Goal: Task Accomplishment & Management: Use online tool/utility

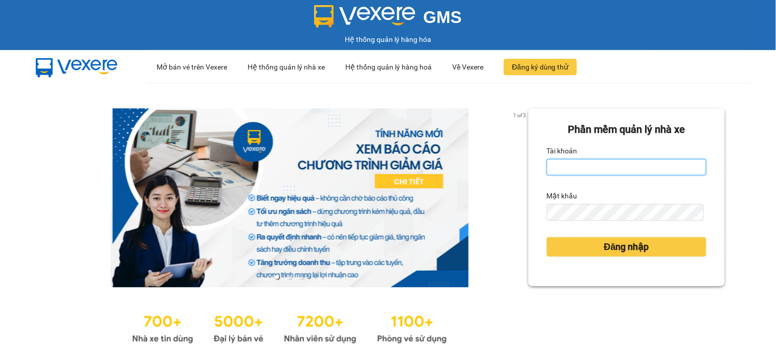
click at [638, 175] on input "Tài khoản" at bounding box center [627, 167] width 160 height 16
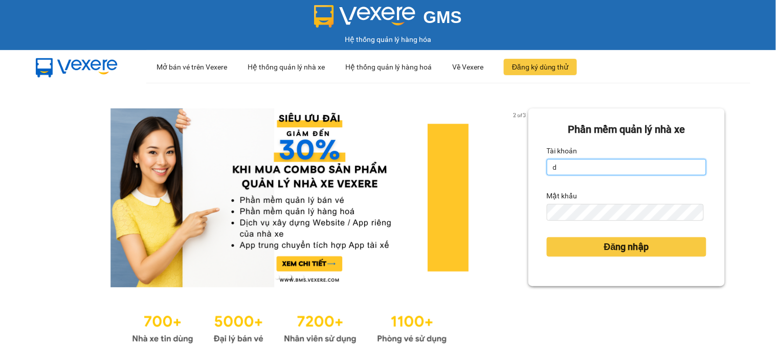
type input "dienkhanh.phucanex"
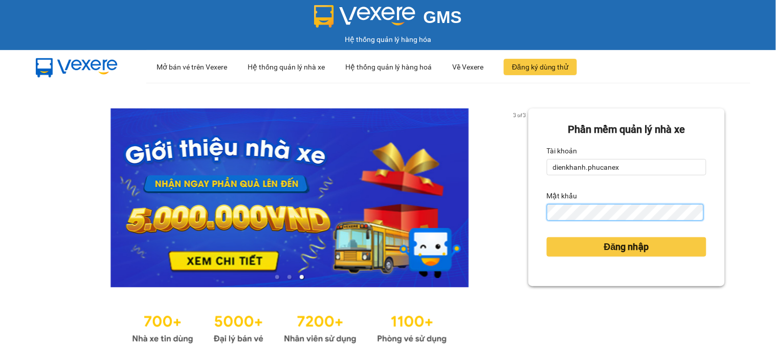
click at [547, 237] on button "Đăng nhập" at bounding box center [627, 246] width 160 height 19
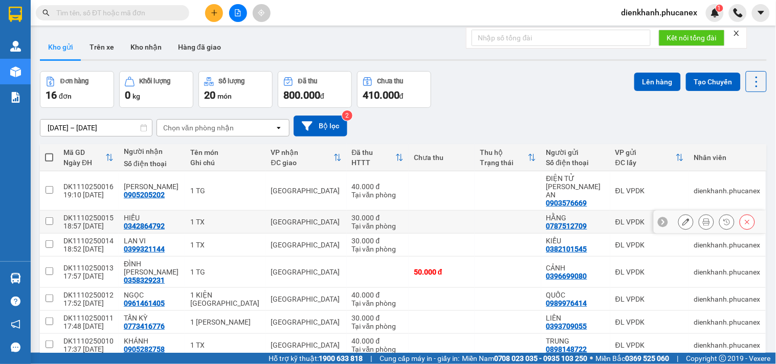
scroll to position [108, 0]
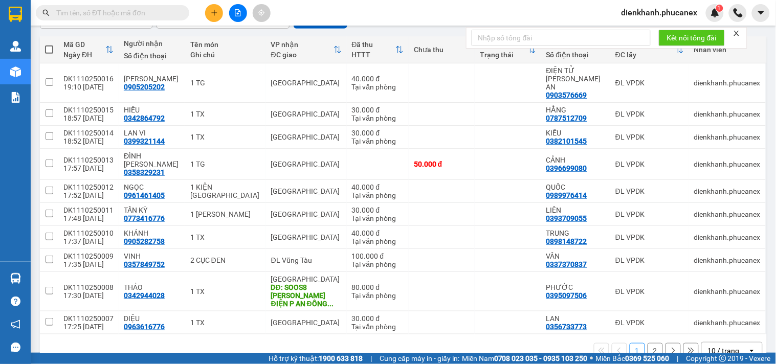
click at [751, 343] on div "open" at bounding box center [755, 351] width 14 height 16
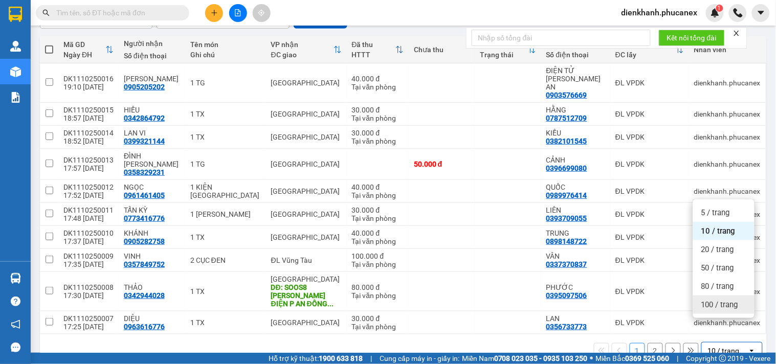
click at [703, 302] on span "100 / trang" at bounding box center [719, 305] width 37 height 10
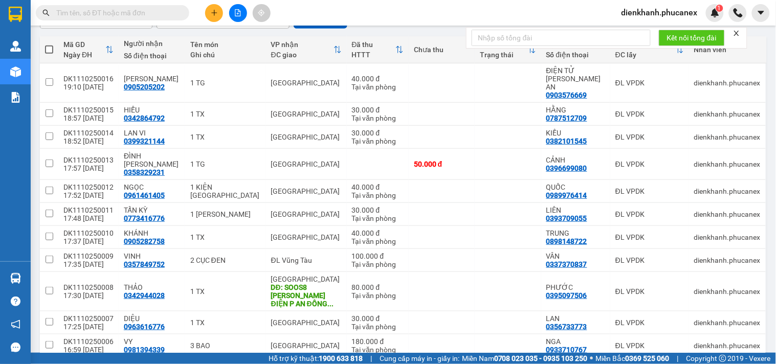
click at [48, 48] on span at bounding box center [49, 50] width 8 height 8
click at [49, 44] on input "checkbox" at bounding box center [49, 44] width 0 height 0
checkbox input "true"
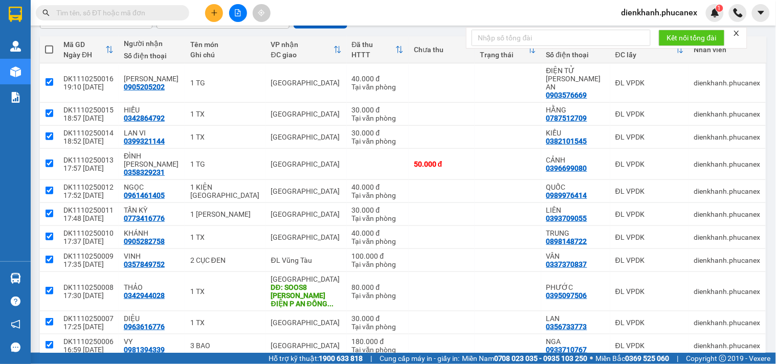
checkbox input "true"
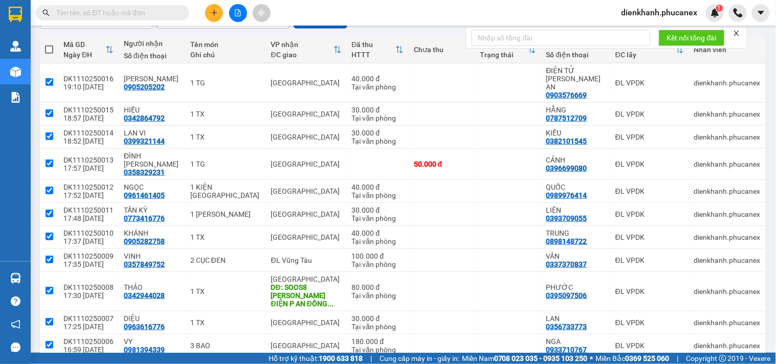
checkbox input "true"
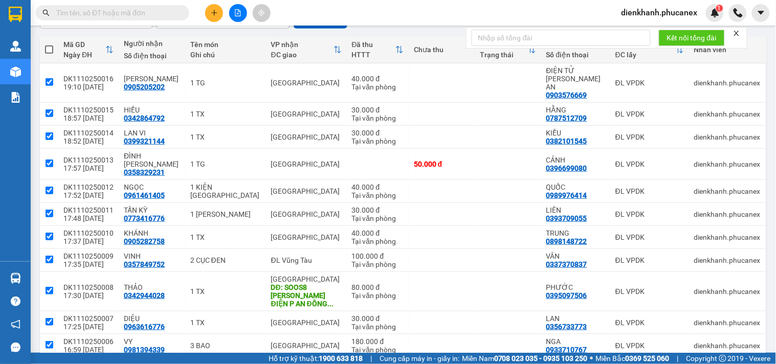
checkbox input "true"
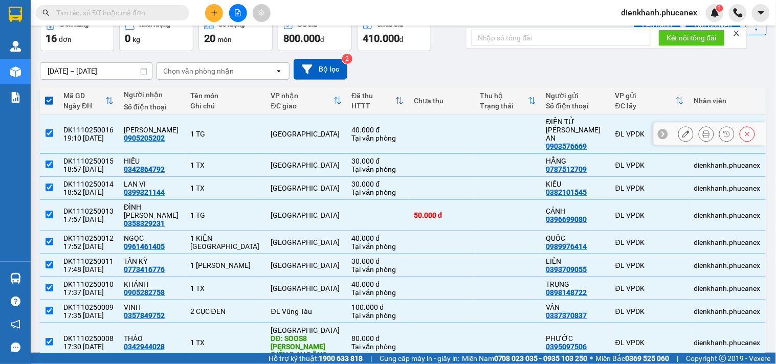
scroll to position [0, 0]
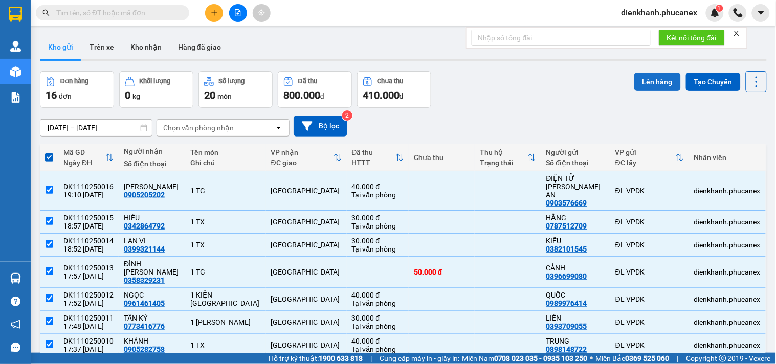
click at [663, 86] on button "Lên hàng" at bounding box center [657, 82] width 47 height 18
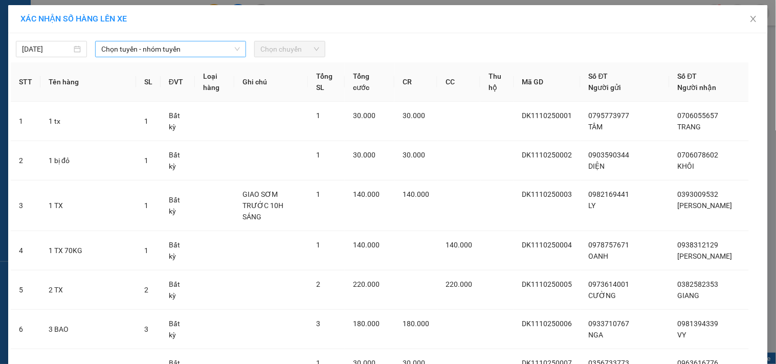
click at [191, 46] on span "Chọn tuyến - nhóm tuyến" at bounding box center [170, 48] width 139 height 15
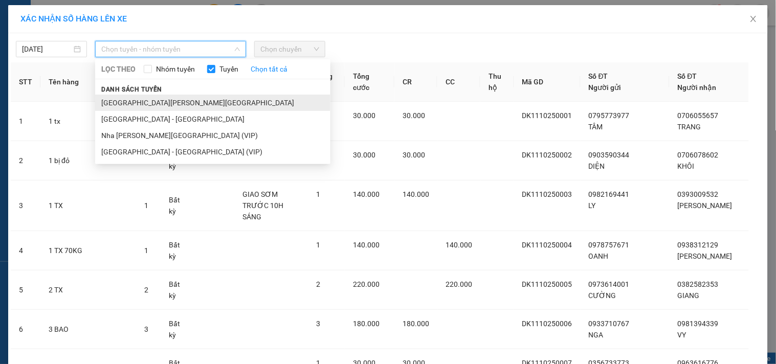
click at [164, 108] on li "[GEOGRAPHIC_DATA] - [GEOGRAPHIC_DATA]" at bounding box center [212, 103] width 235 height 16
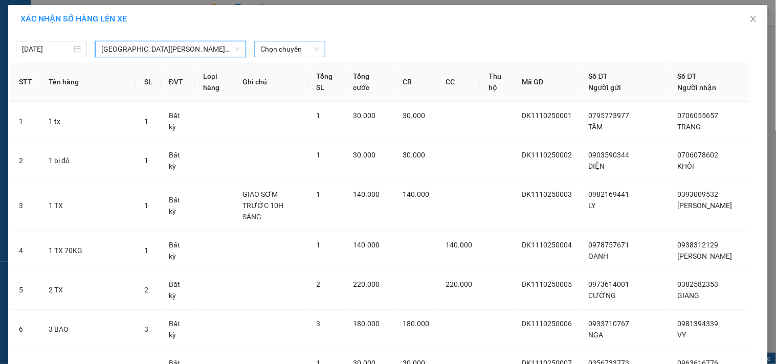
click at [288, 50] on span "Chọn chuyến" at bounding box center [289, 48] width 59 height 15
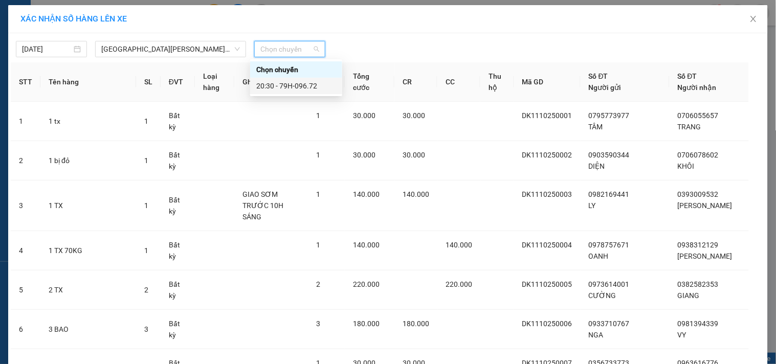
click at [284, 87] on div "20:30 - 79H-096.72" at bounding box center [296, 85] width 80 height 11
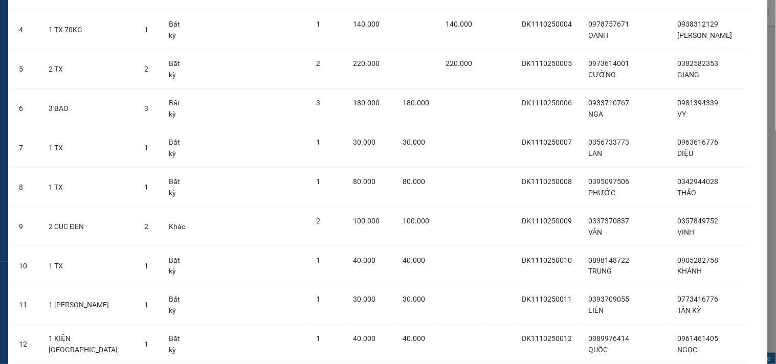
scroll to position [448, 0]
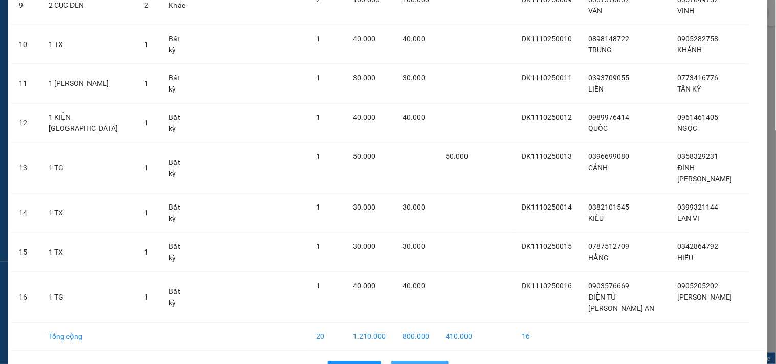
click at [411, 344] on span "Lên hàng" at bounding box center [426, 369] width 30 height 11
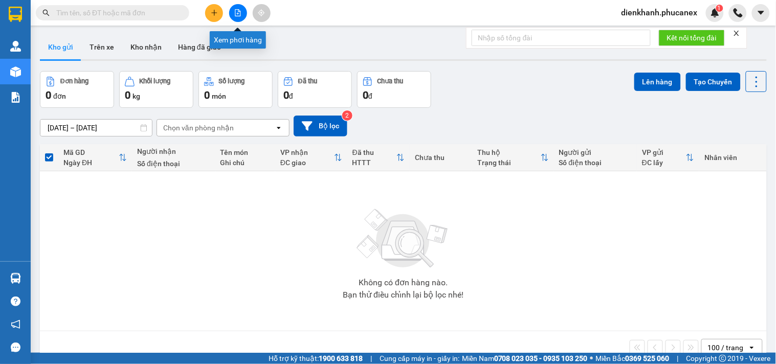
click at [244, 12] on button at bounding box center [238, 13] width 18 height 18
